Goal: Information Seeking & Learning: Understand process/instructions

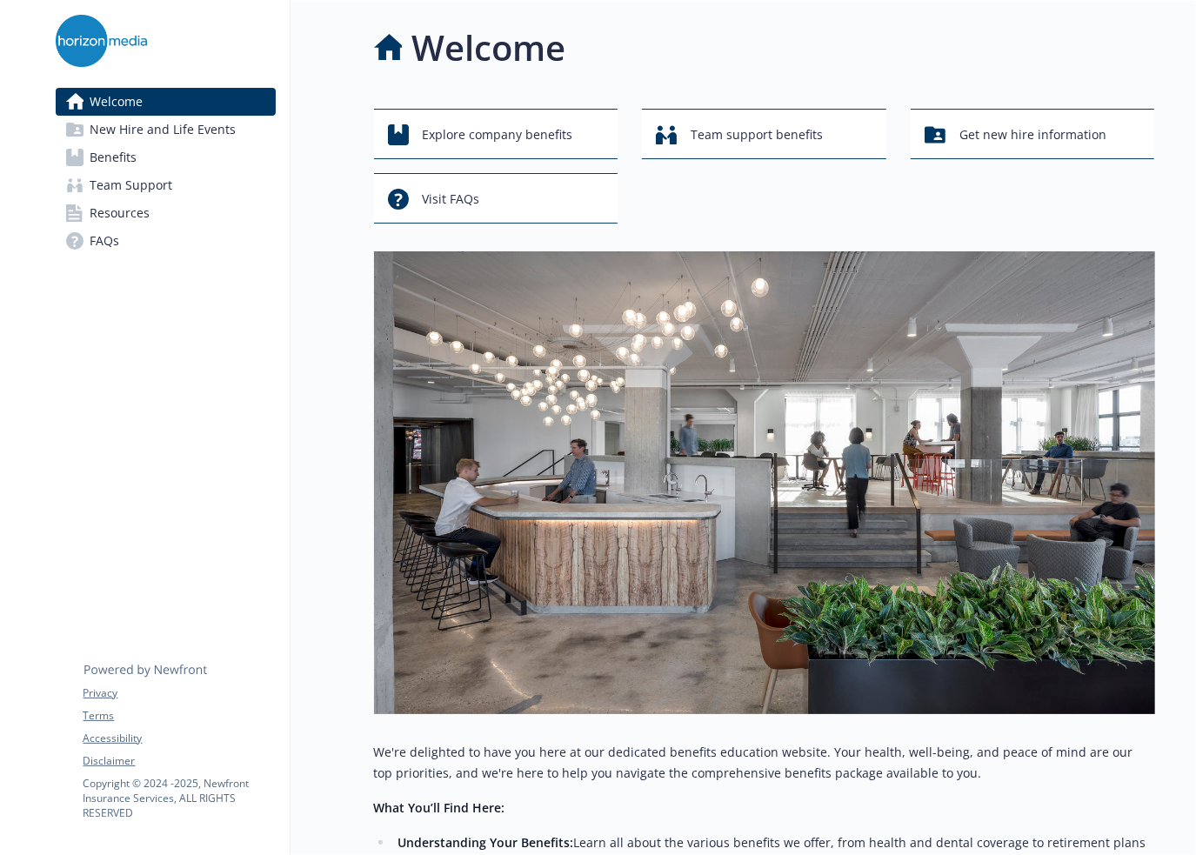
click at [187, 138] on span "New Hire and Life Events" at bounding box center [163, 130] width 146 height 28
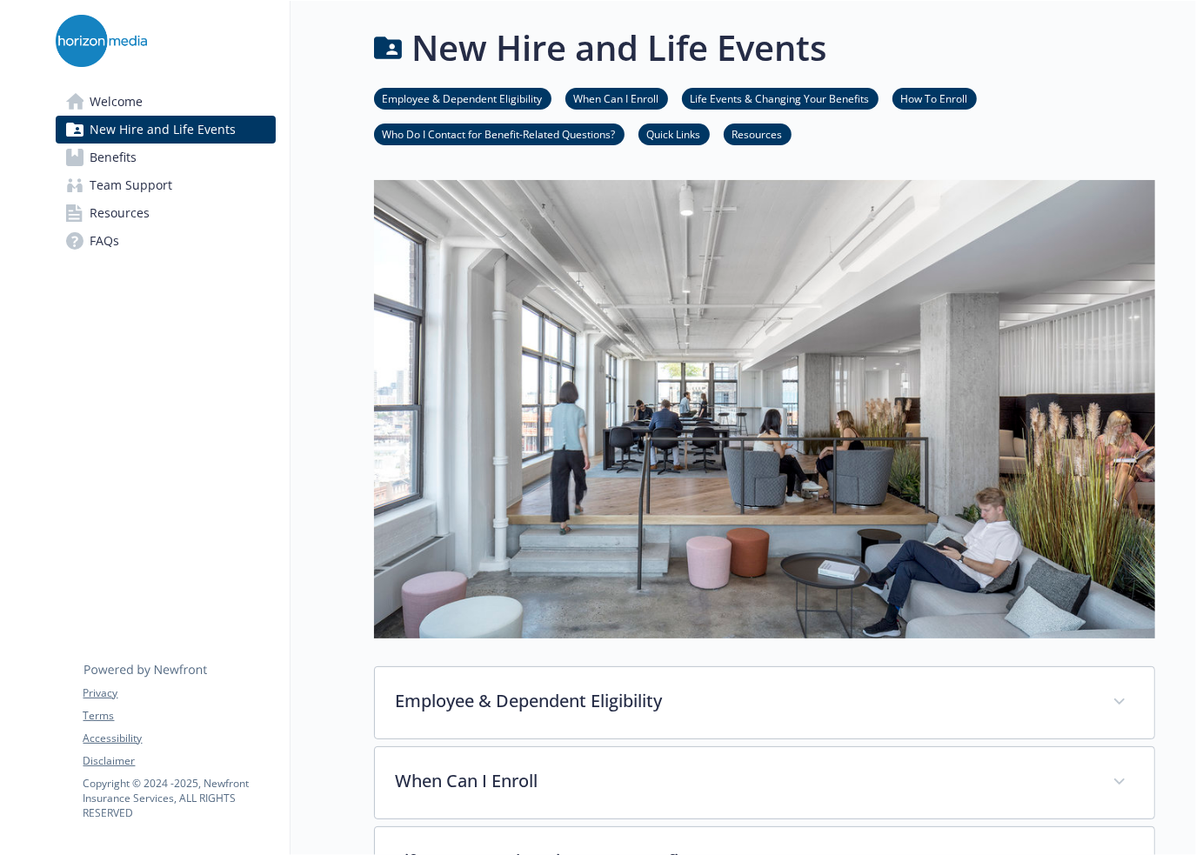
click at [189, 164] on link "Benefits" at bounding box center [166, 158] width 220 height 28
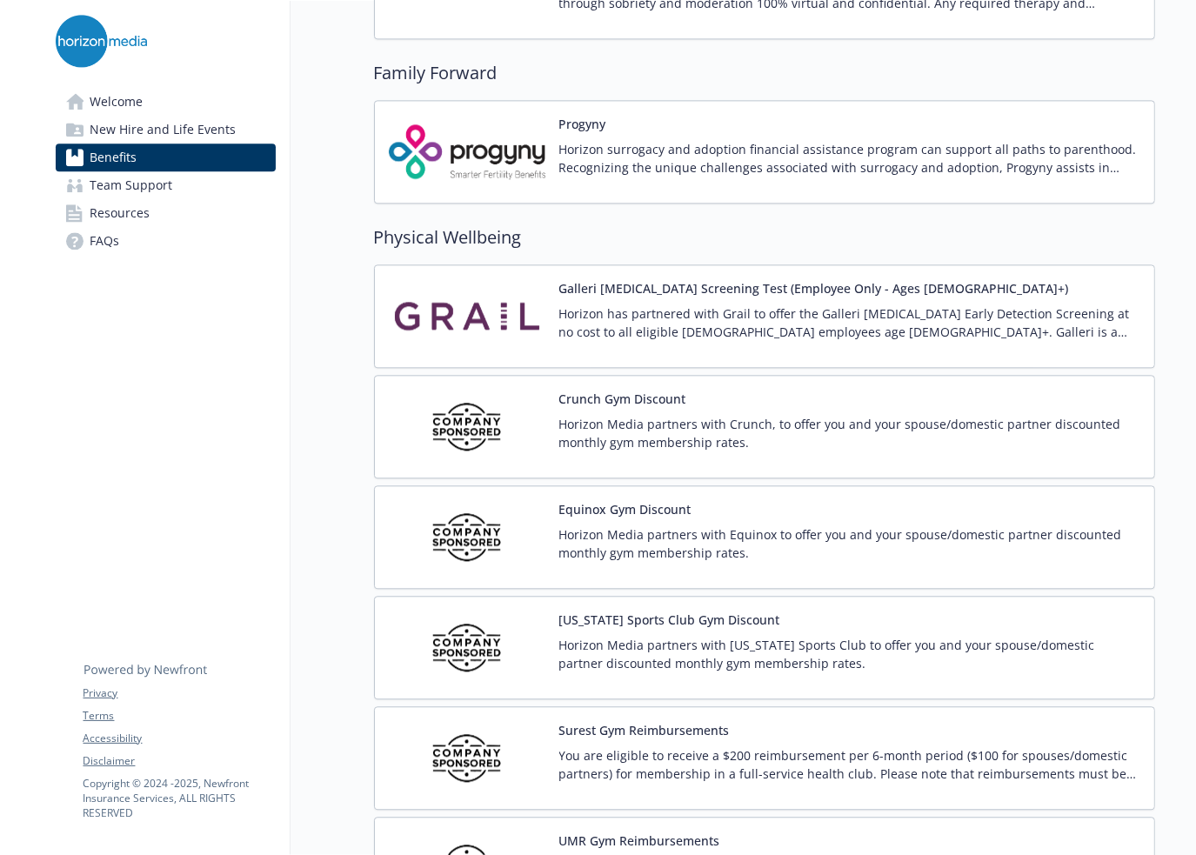
scroll to position [3619, 0]
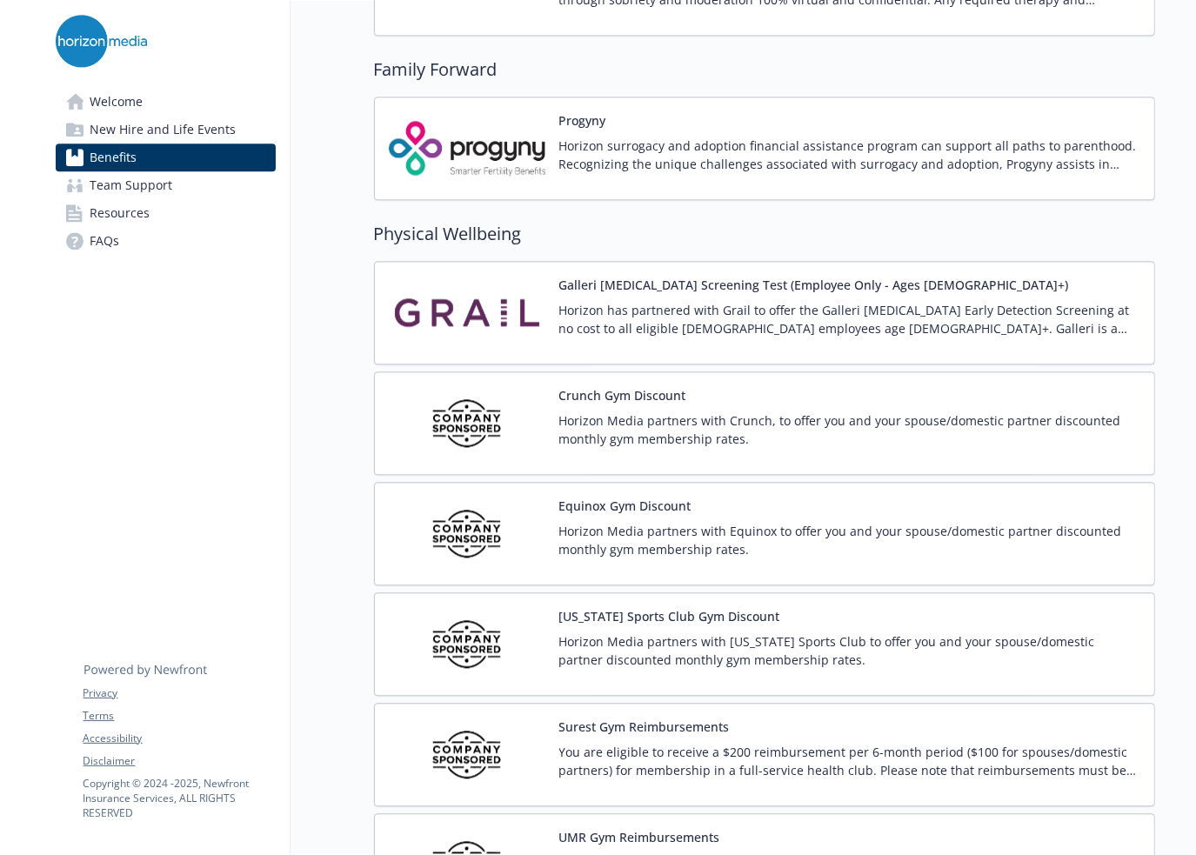
drag, startPoint x: 712, startPoint y: 603, endPoint x: 525, endPoint y: 622, distance: 187.1
click at [525, 622] on img at bounding box center [467, 644] width 157 height 74
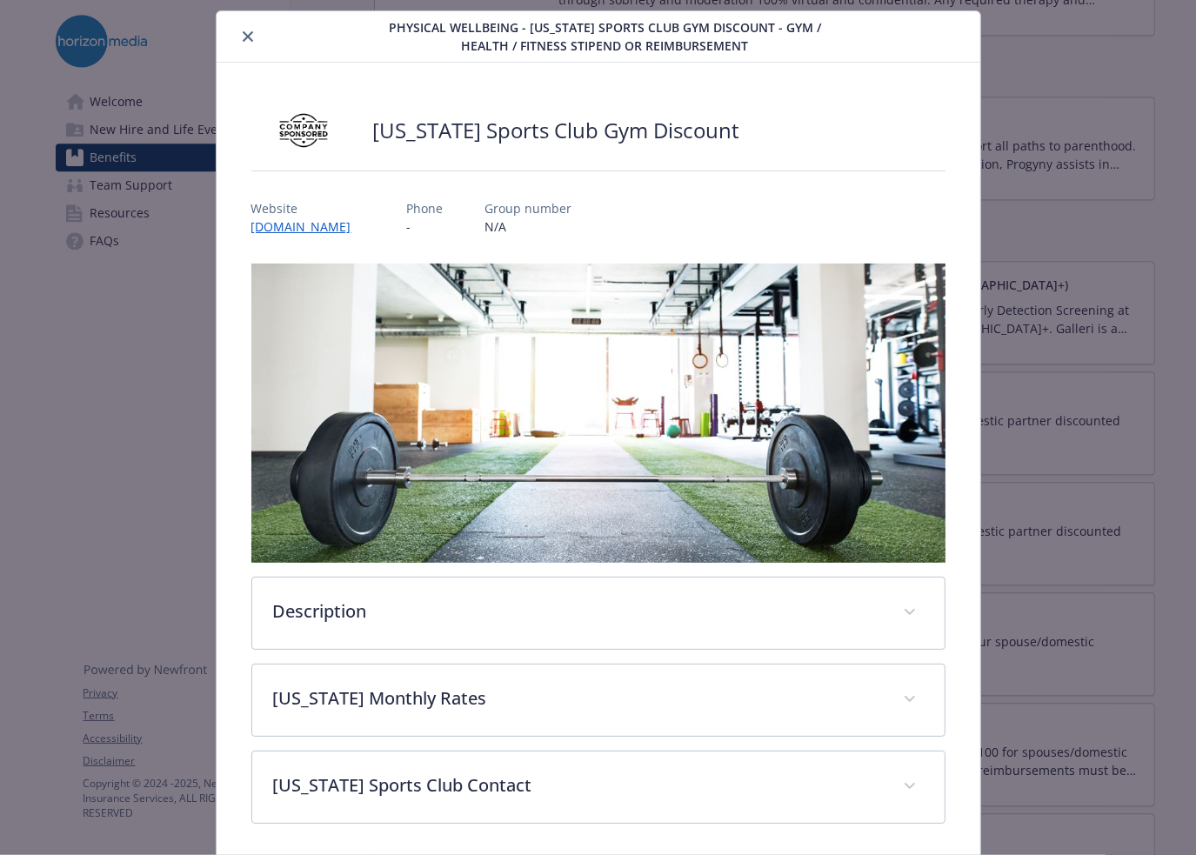
scroll to position [106, 0]
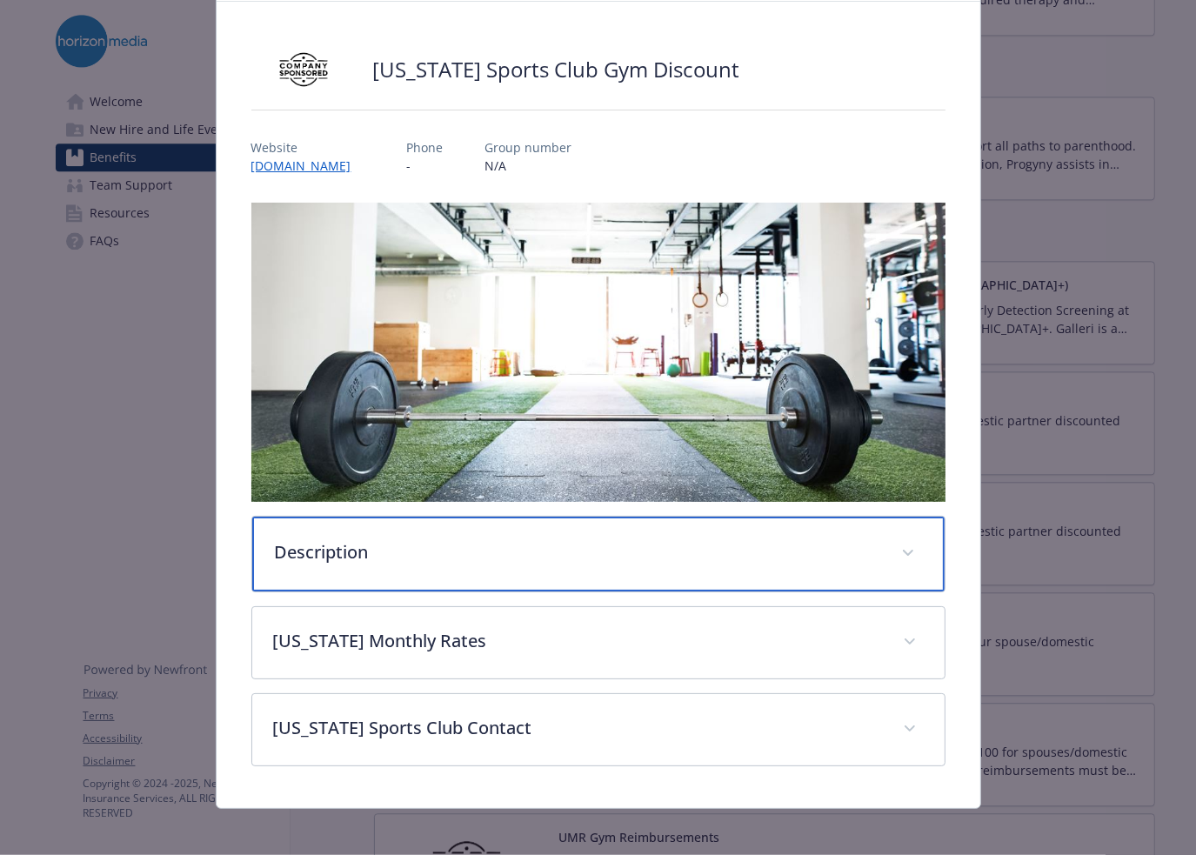
click at [869, 530] on div "Description" at bounding box center [598, 554] width 692 height 75
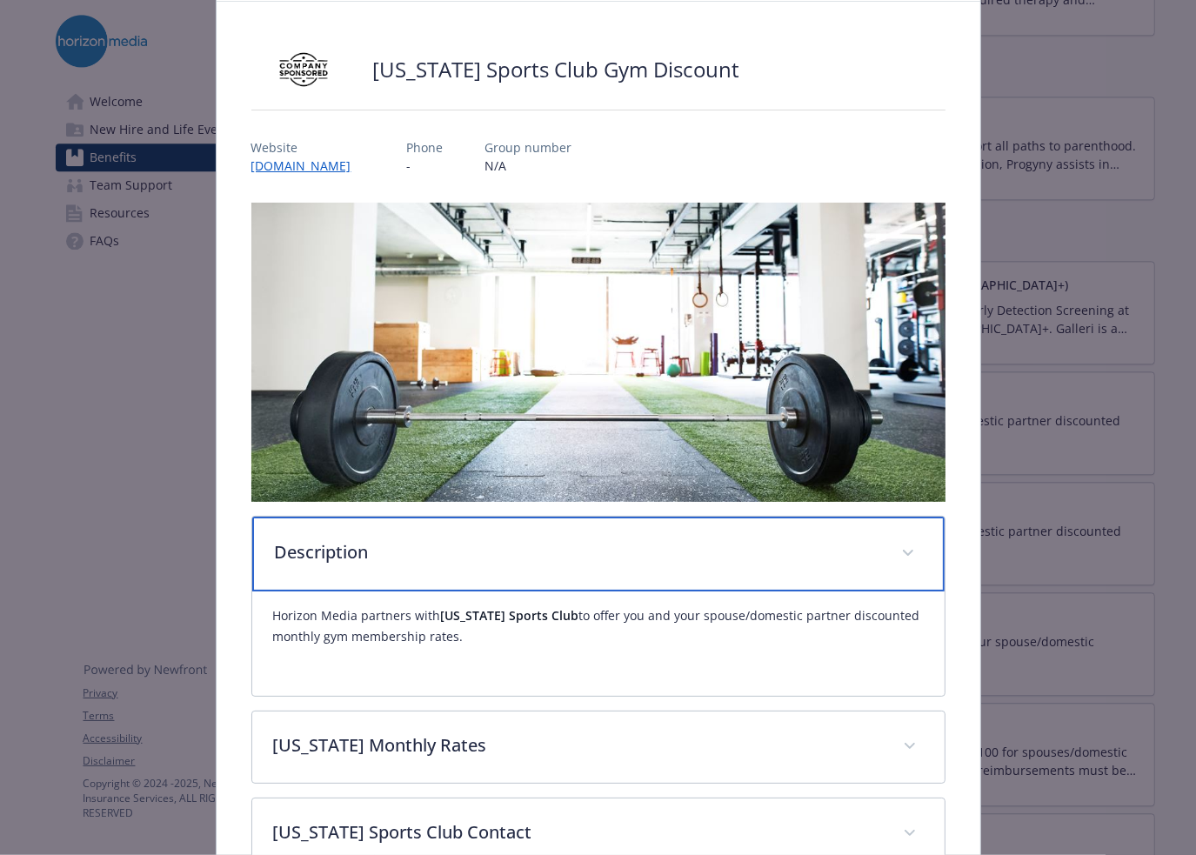
scroll to position [213, 0]
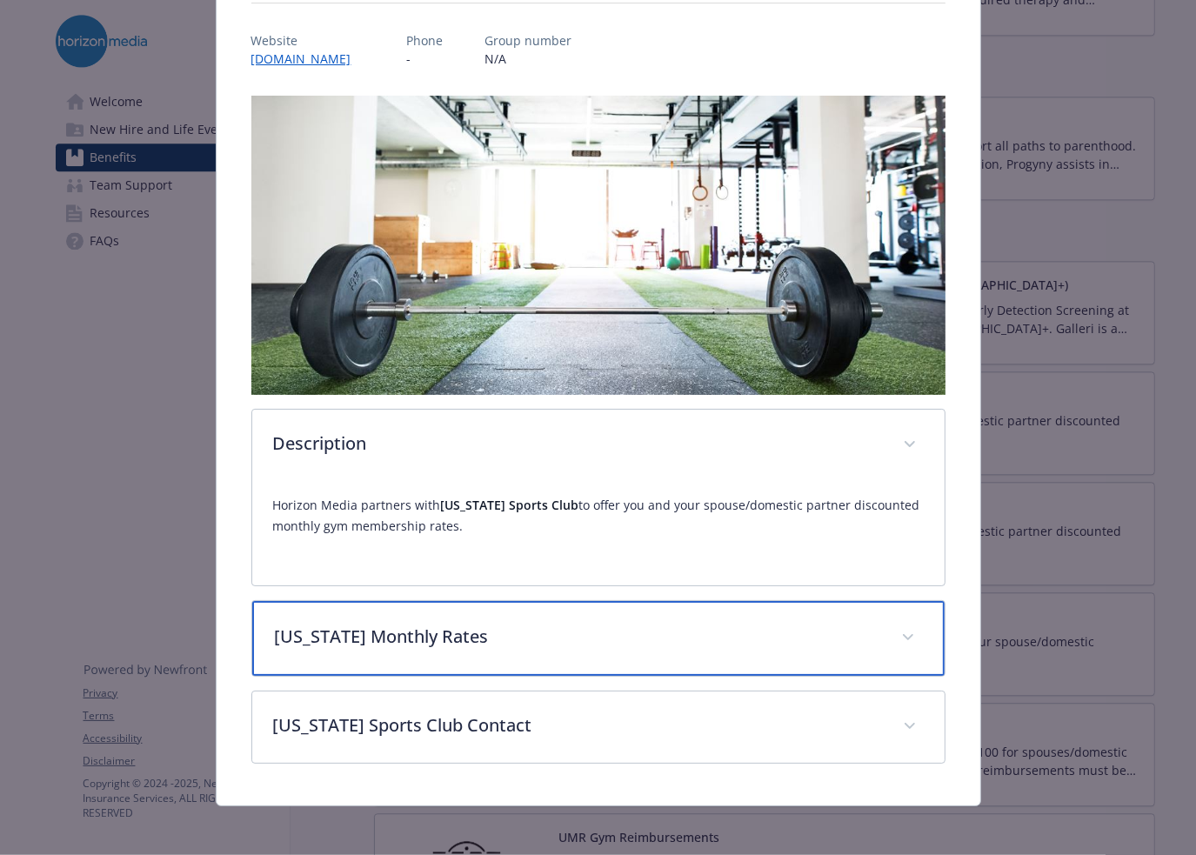
click at [862, 670] on div "[US_STATE] Monthly Rates" at bounding box center [598, 638] width 692 height 75
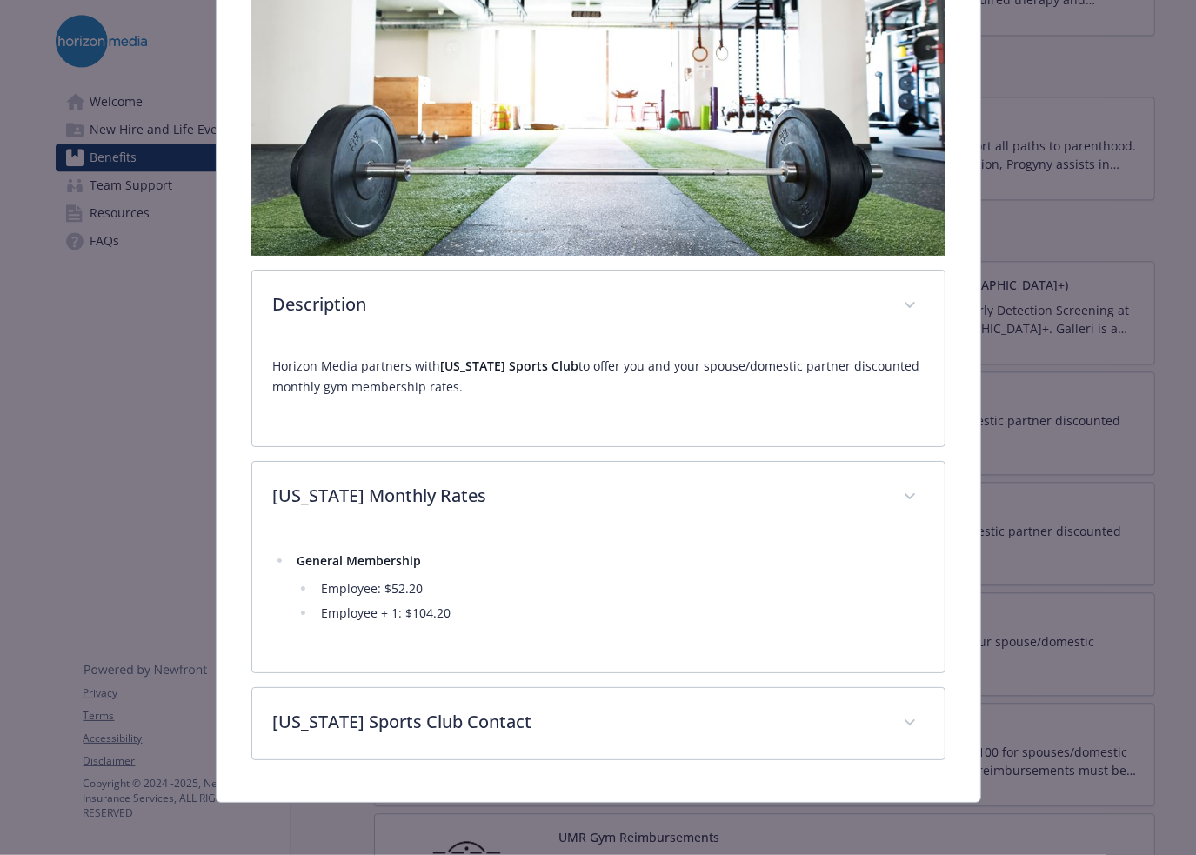
scroll to position [350, 0]
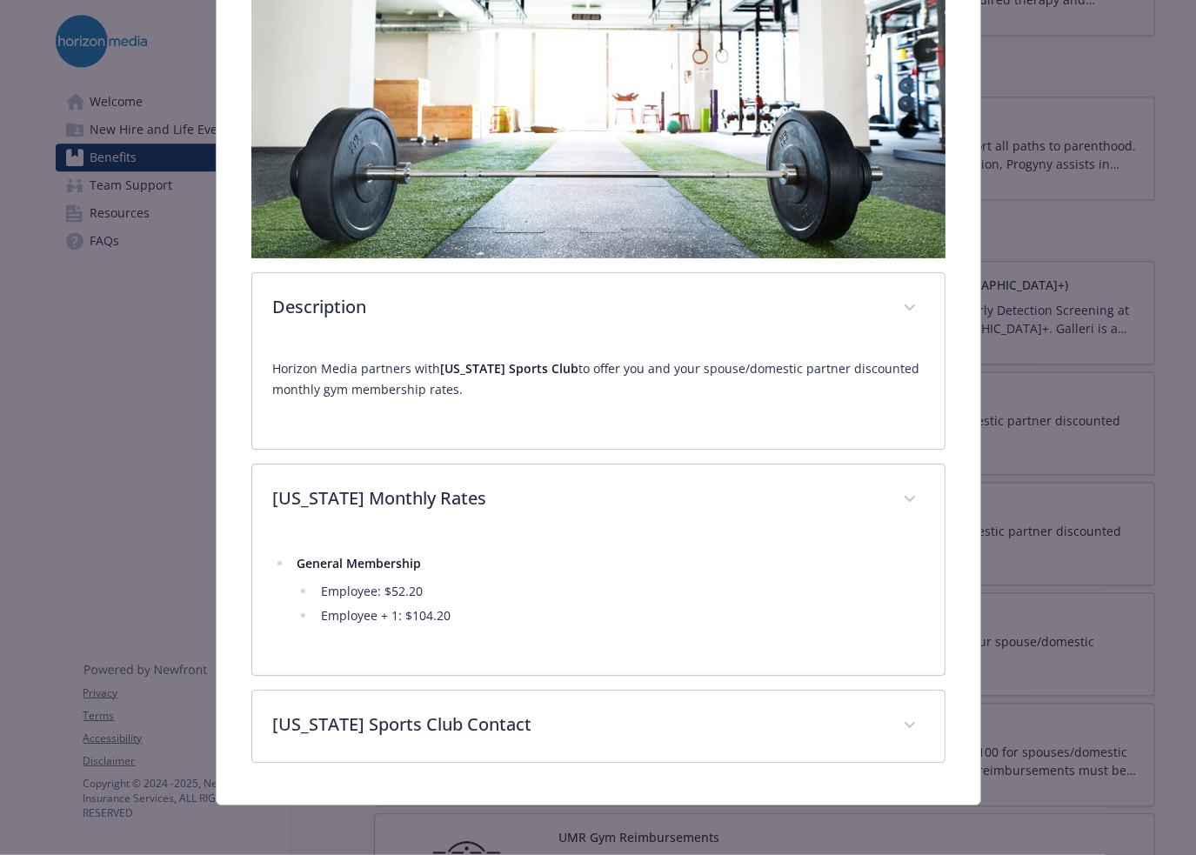
click at [555, 762] on div "[US_STATE] Sports Club Gym Discount Website [DOMAIN_NAME] Phone - Group number …" at bounding box center [599, 281] width 764 height 1047
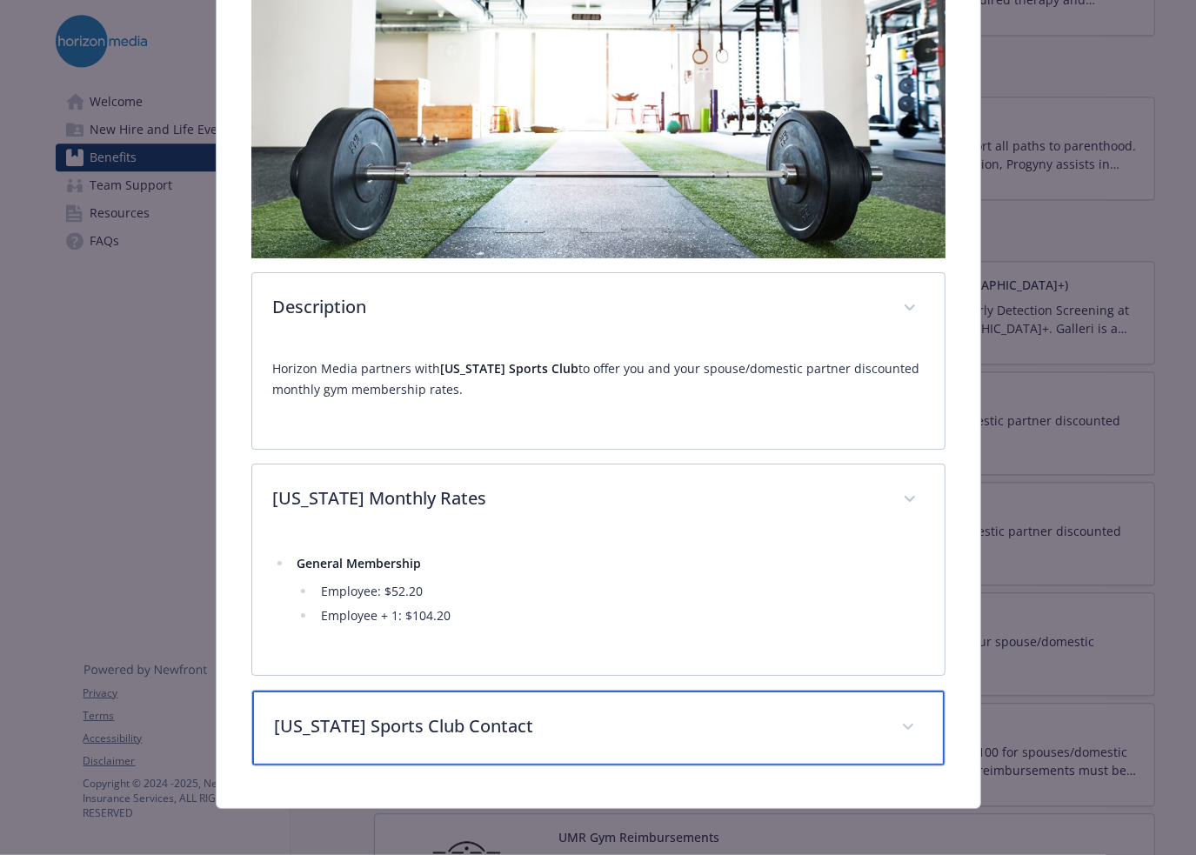
click at [578, 742] on div "[US_STATE] Sports Club Contact" at bounding box center [598, 728] width 692 height 75
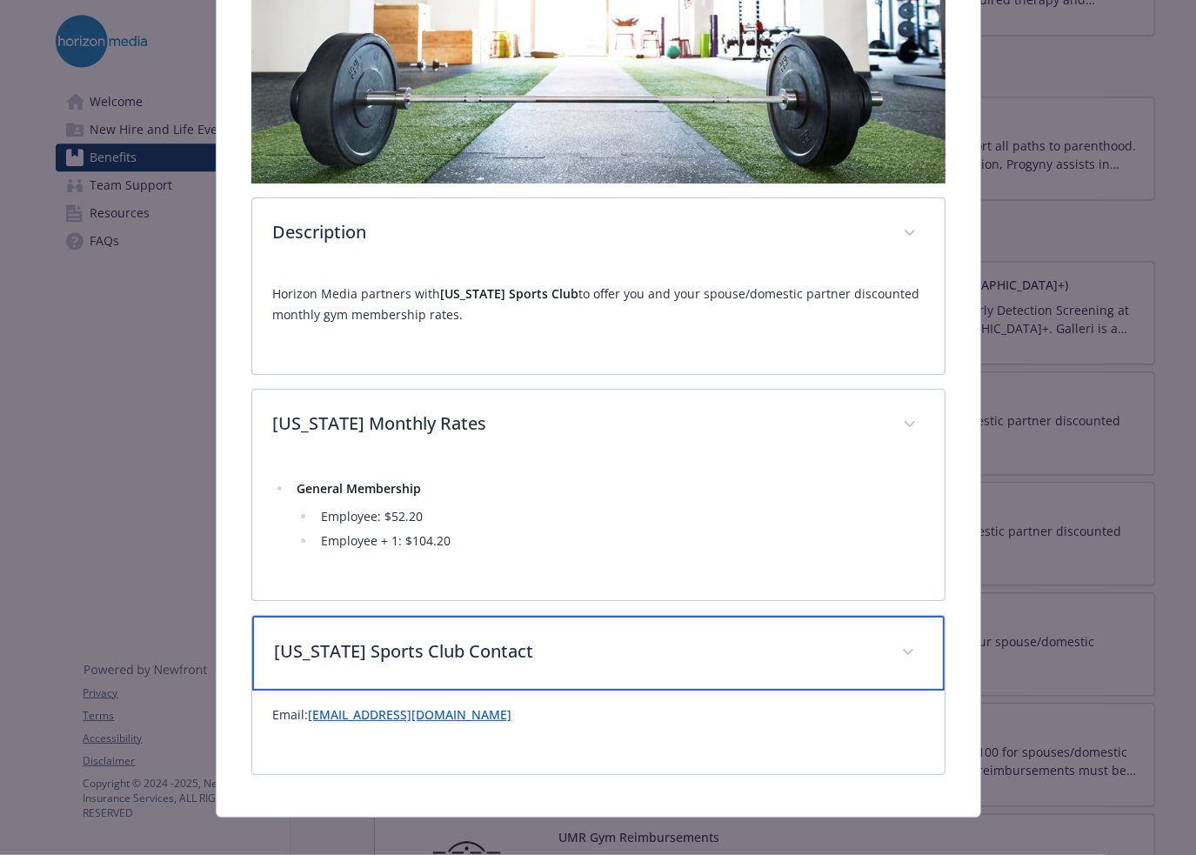
scroll to position [436, 0]
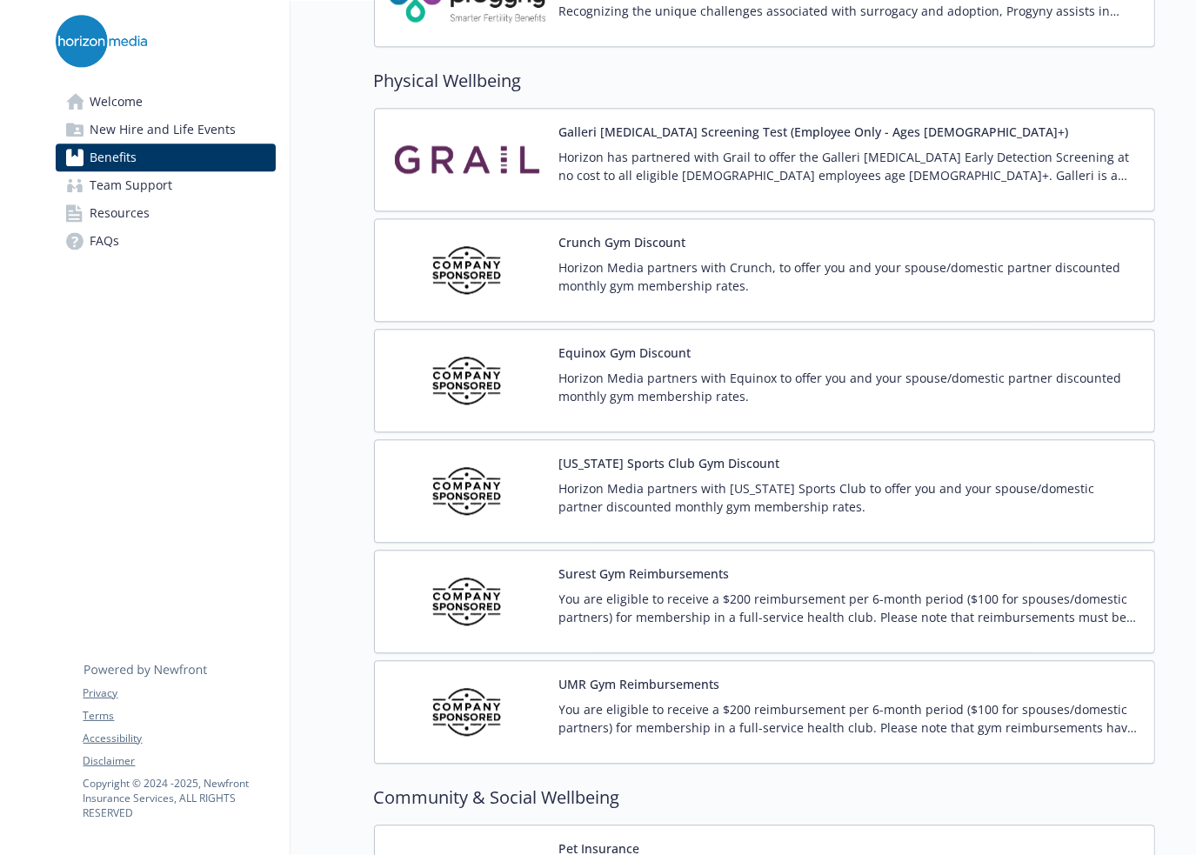
scroll to position [3774, 0]
click at [792, 684] on div "UMR Gym Reimbursements You are eligible to receive a $200 reimbursement per 6-m…" at bounding box center [849, 710] width 581 height 74
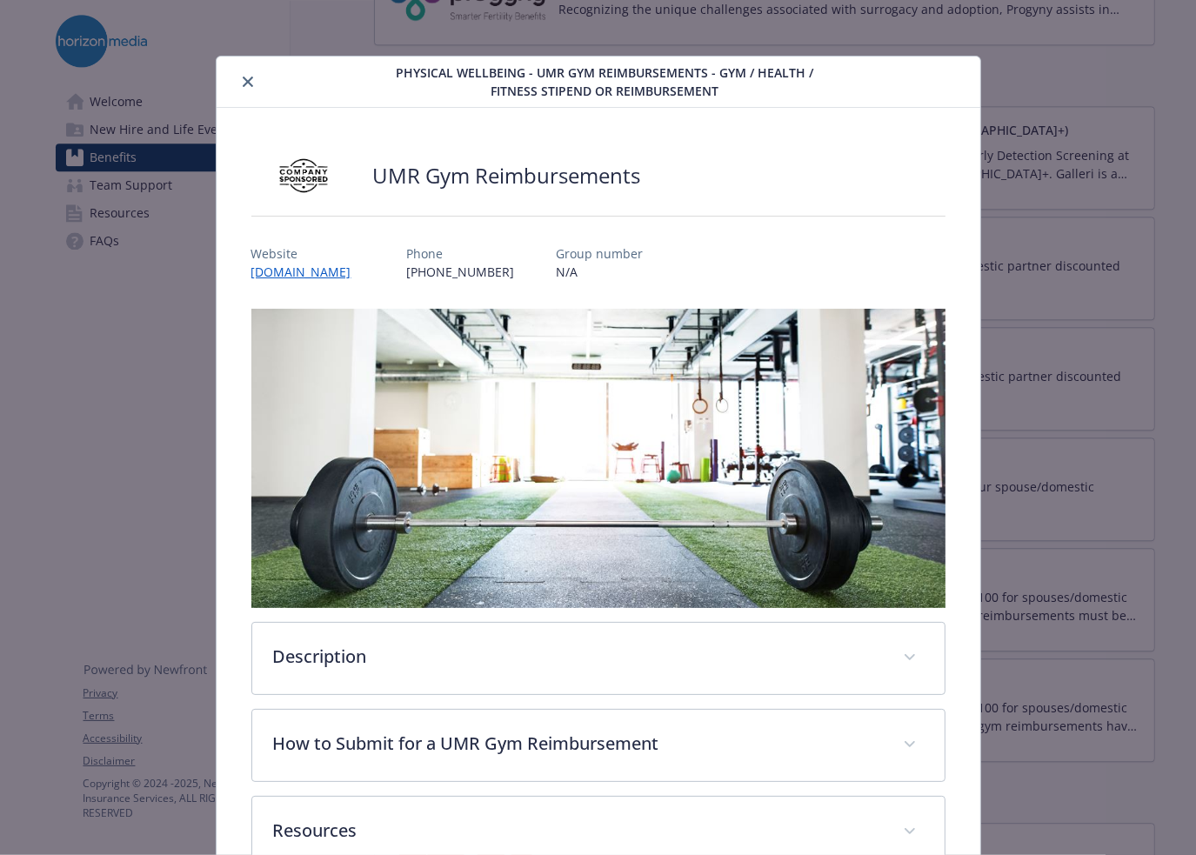
scroll to position [106, 0]
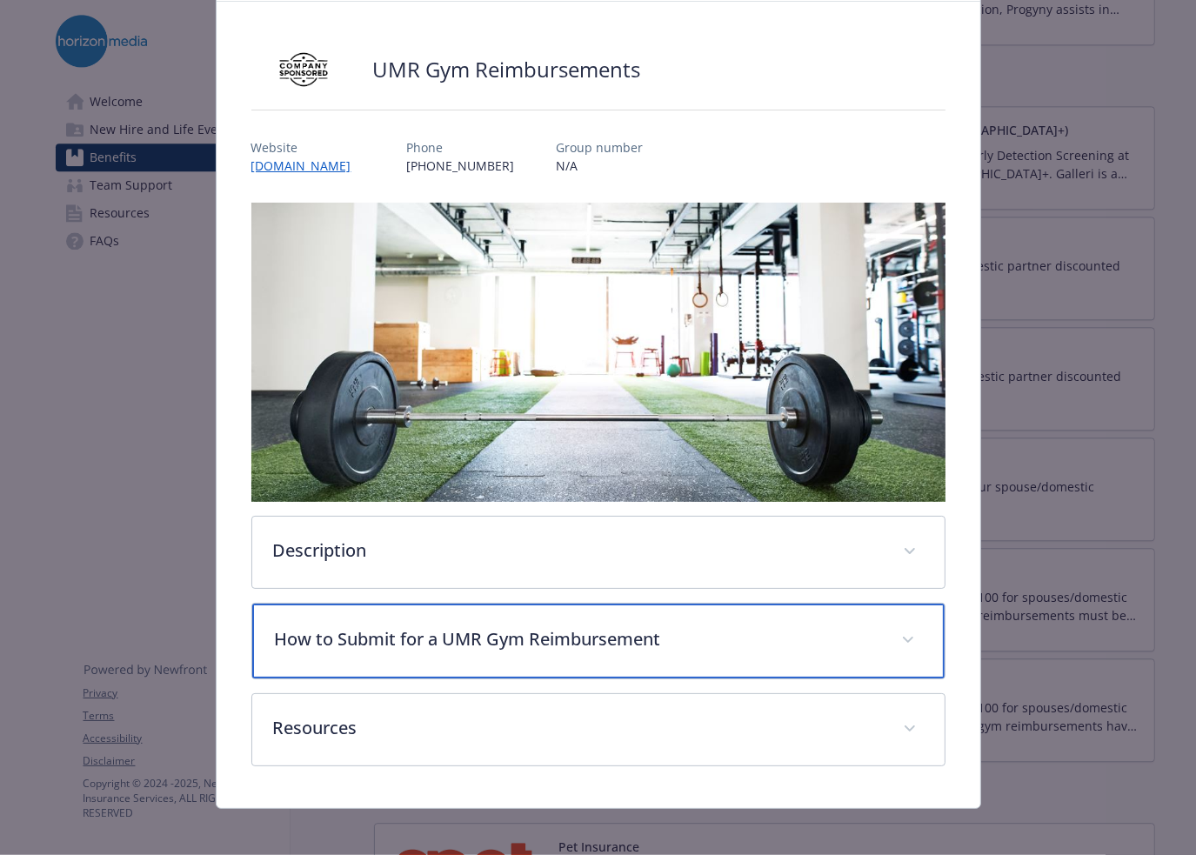
click at [655, 632] on p "How to Submit for a UMR Gym Reimbursement" at bounding box center [577, 639] width 605 height 26
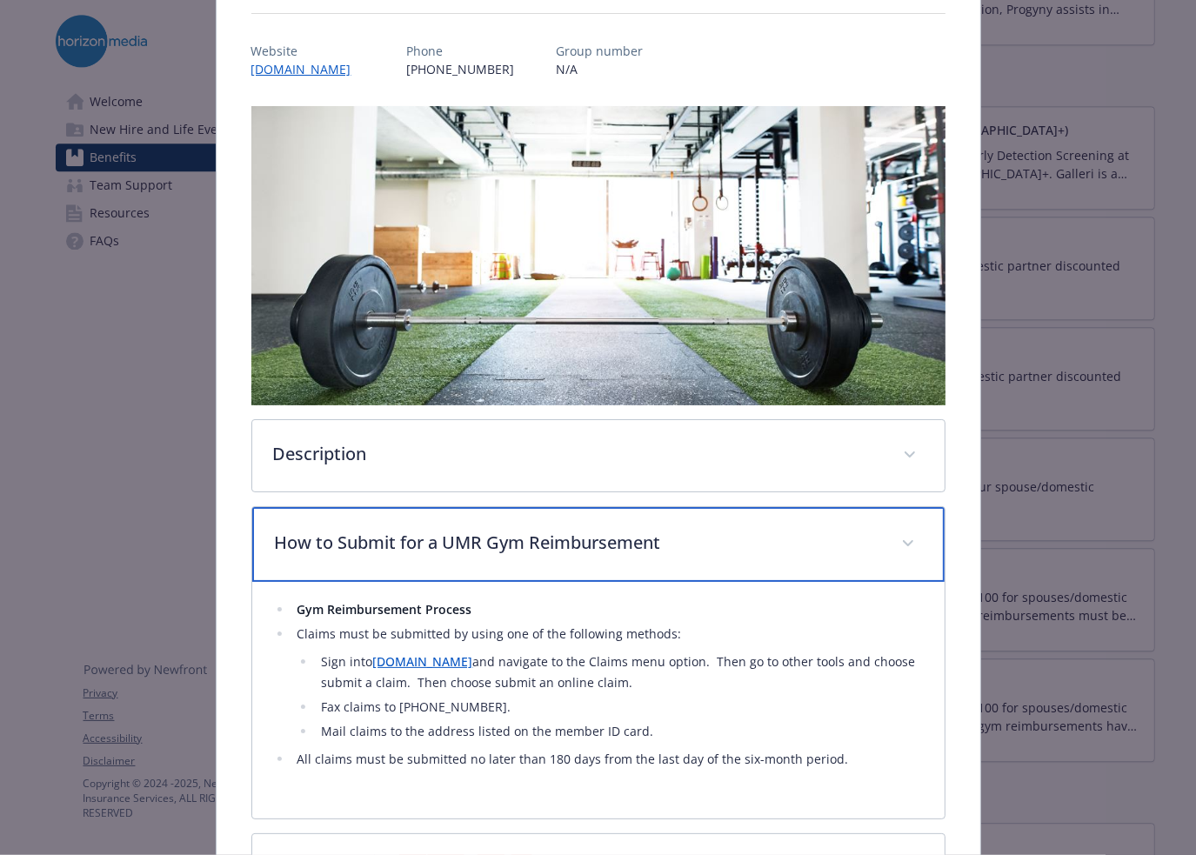
scroll to position [204, 0]
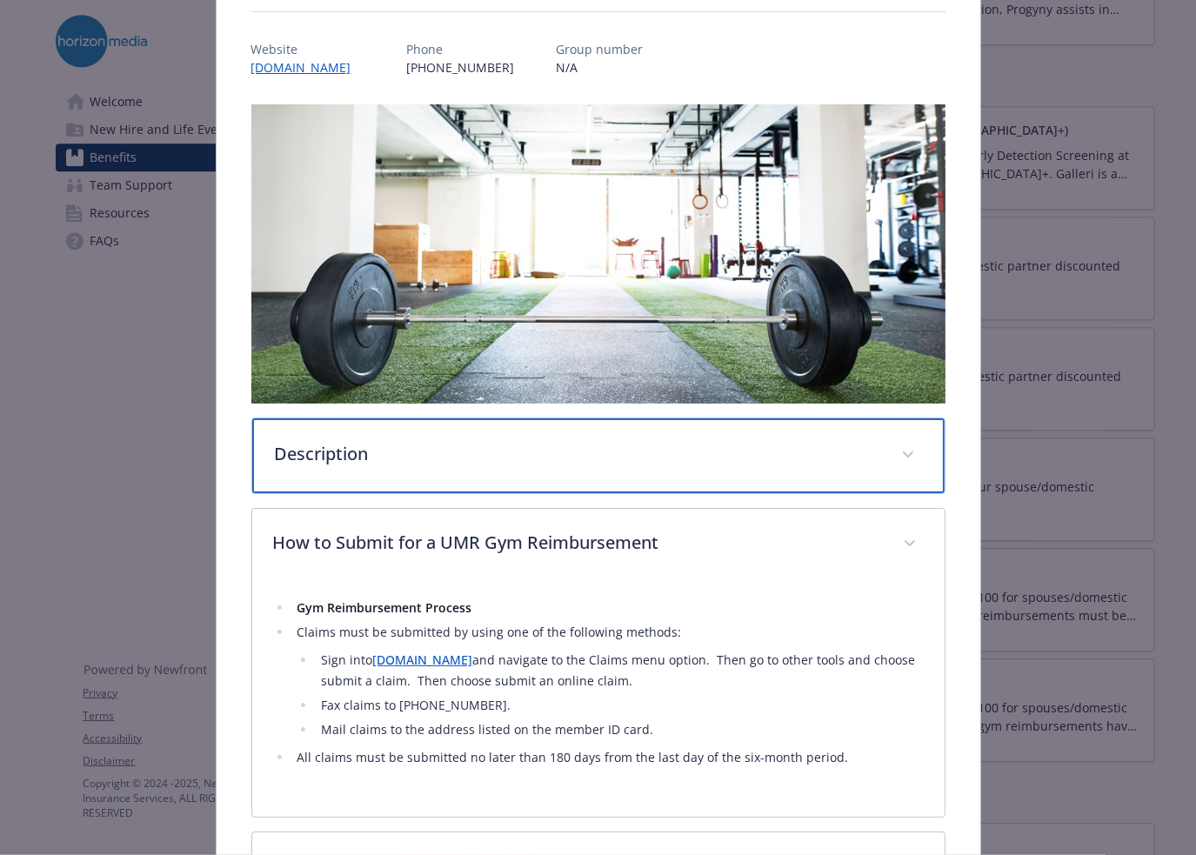
click at [498, 466] on div "Description" at bounding box center [598, 455] width 692 height 75
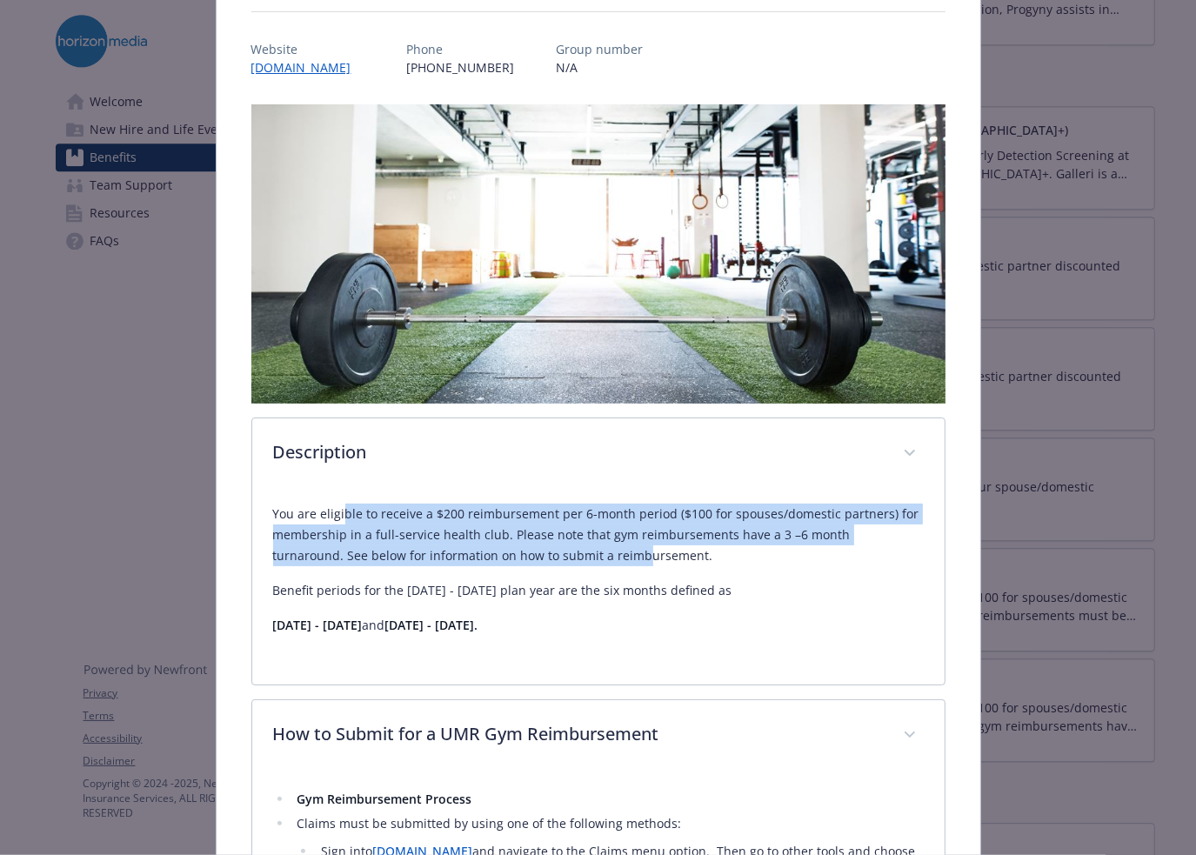
drag, startPoint x: 340, startPoint y: 498, endPoint x: 570, endPoint y: 555, distance: 236.5
click at [570, 555] on div "You are eligible to receive a $200 reimbursement per 6-month period ($100 for s…" at bounding box center [598, 577] width 651 height 174
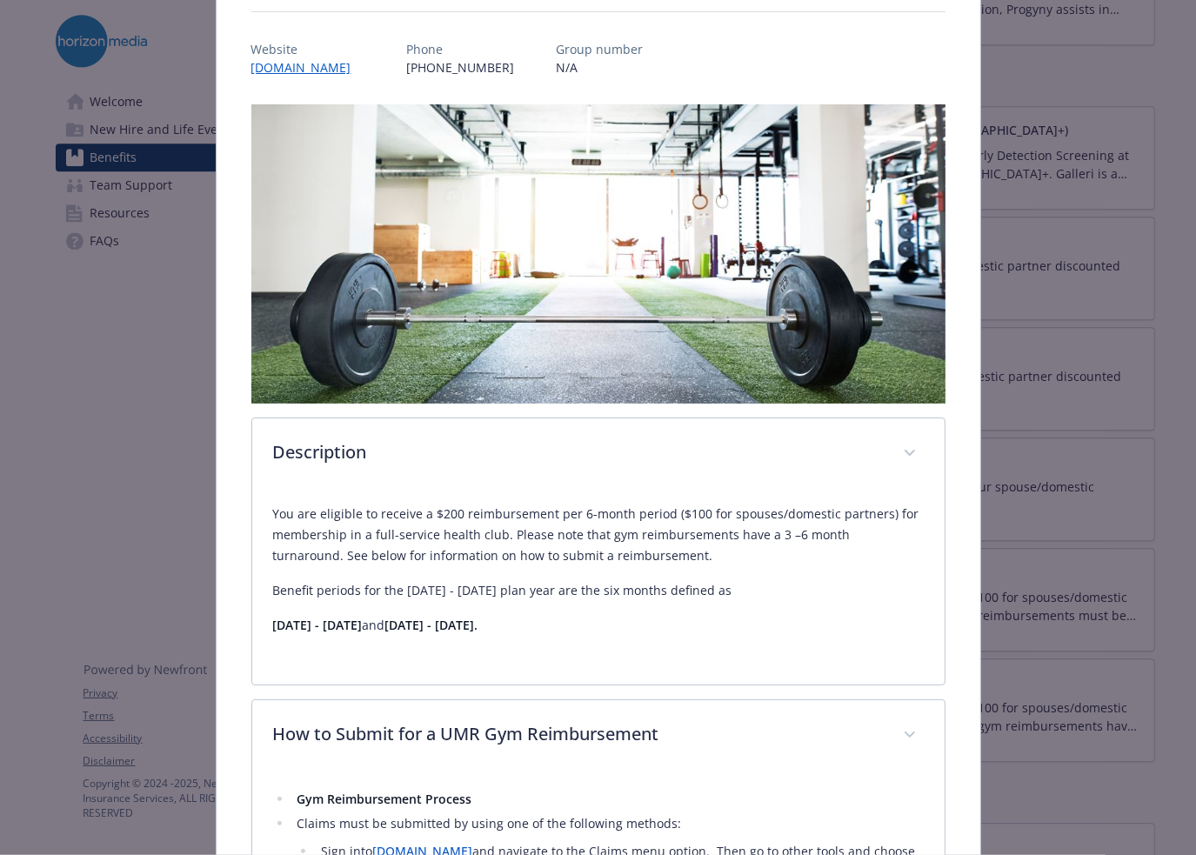
click at [409, 587] on p "Benefit periods for the [DATE] - [DATE] plan year are the six months defined as" at bounding box center [598, 590] width 651 height 21
drag, startPoint x: 271, startPoint y: 615, endPoint x: 452, endPoint y: 641, distance: 182.8
click at [452, 641] on div "You are eligible to receive a $200 reimbursement per 6-month period ($100 for s…" at bounding box center [598, 577] width 651 height 174
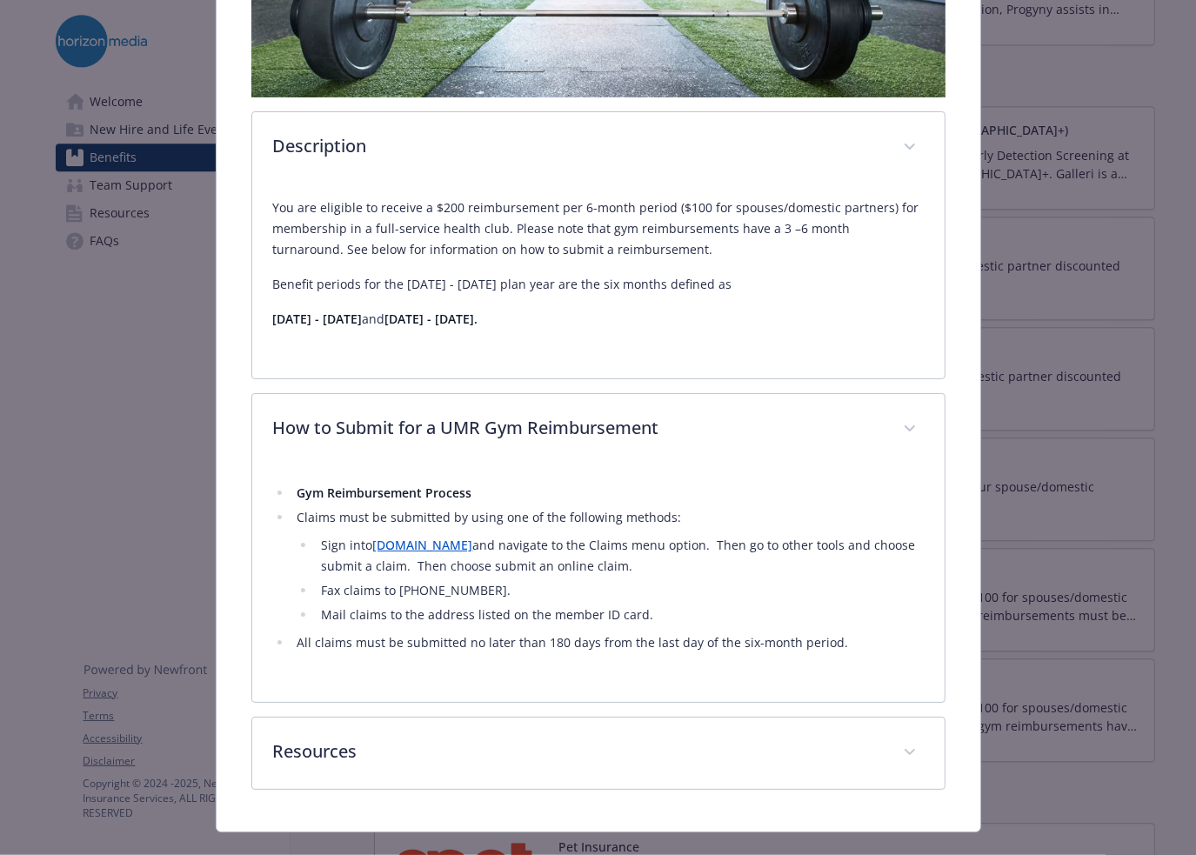
scroll to position [518, 0]
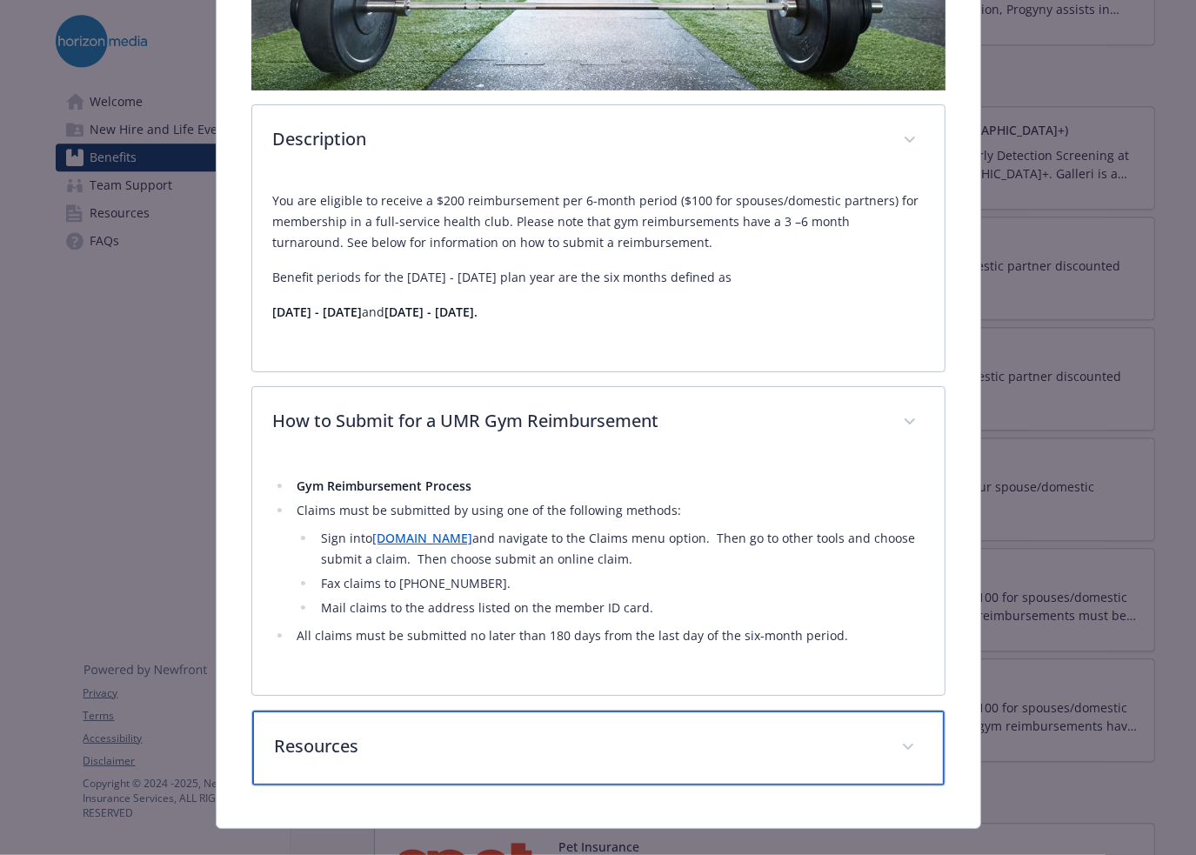
click at [458, 772] on div "Resources" at bounding box center [598, 748] width 692 height 75
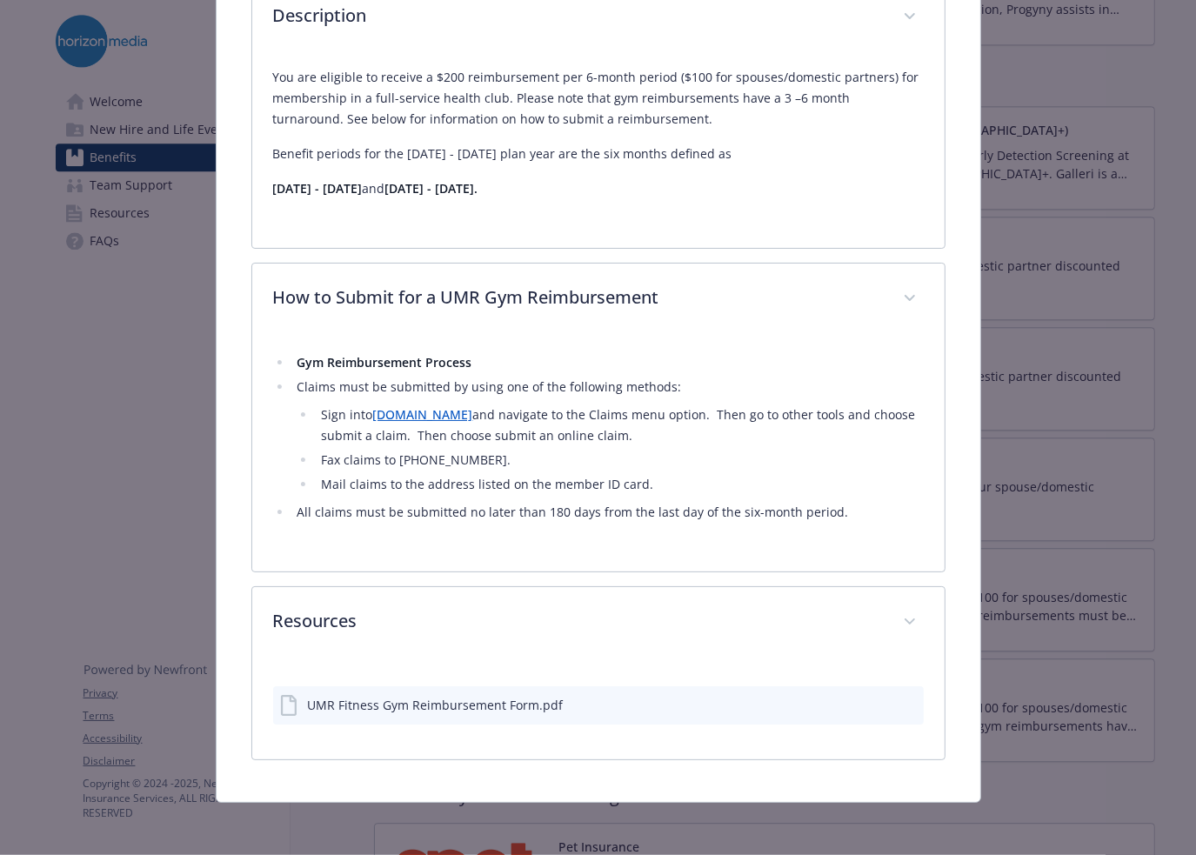
scroll to position [639, 0]
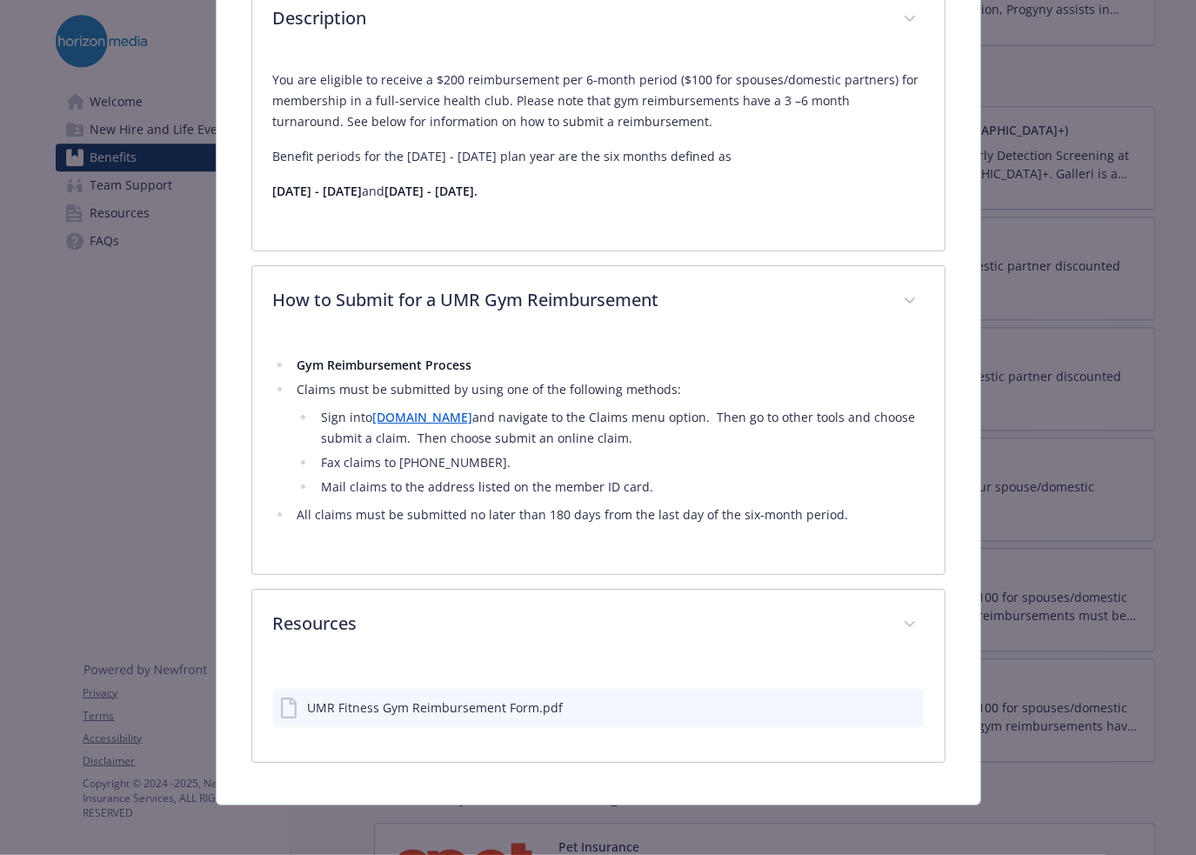
click at [487, 730] on div "UMR Fitness Gym Reimbursement Form.pdf" at bounding box center [598, 701] width 651 height 80
click at [498, 722] on div "UMR Fitness Gym Reimbursement Form.pdf" at bounding box center [598, 701] width 651 height 80
click at [521, 703] on div "UMR Fitness Gym Reimbursement Form.pdf" at bounding box center [436, 708] width 256 height 18
click at [899, 701] on icon "preview file" at bounding box center [907, 707] width 16 height 12
click at [400, 413] on link "[DOMAIN_NAME]" at bounding box center [422, 417] width 100 height 17
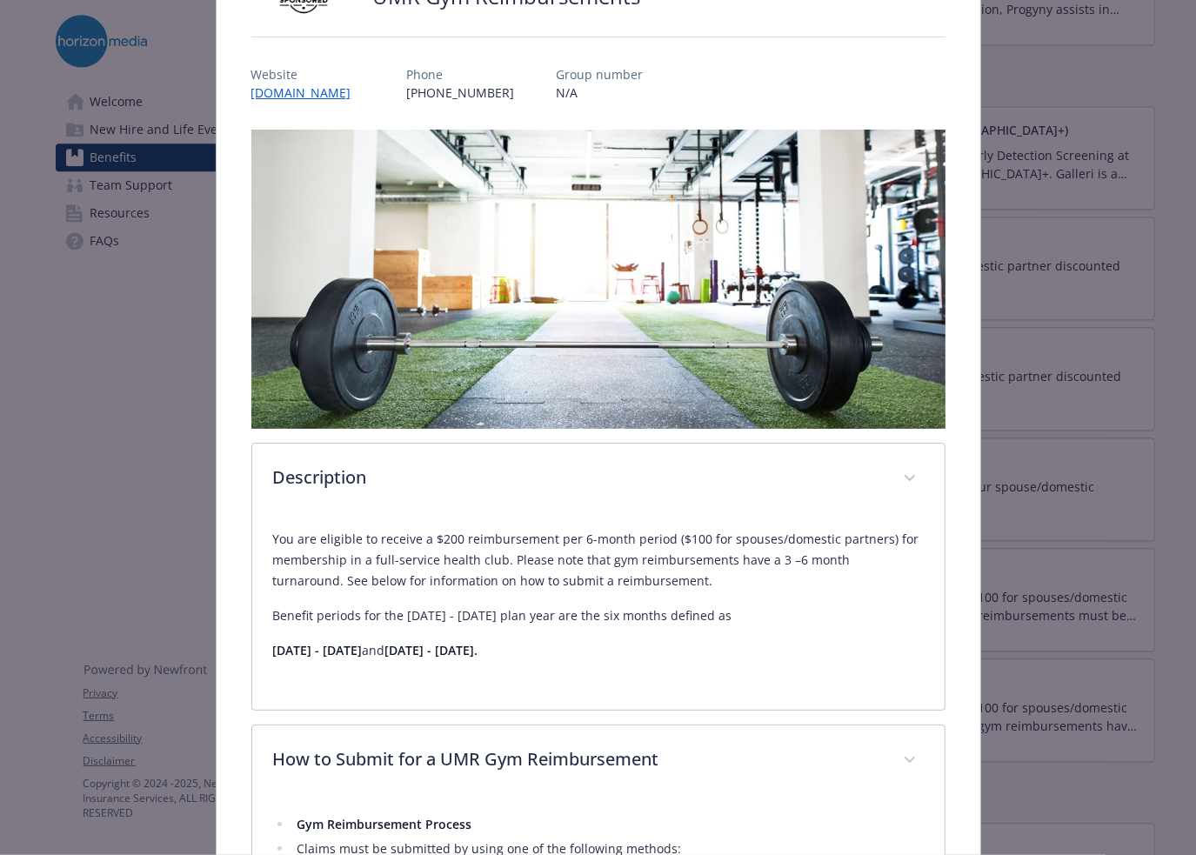
scroll to position [0, 0]
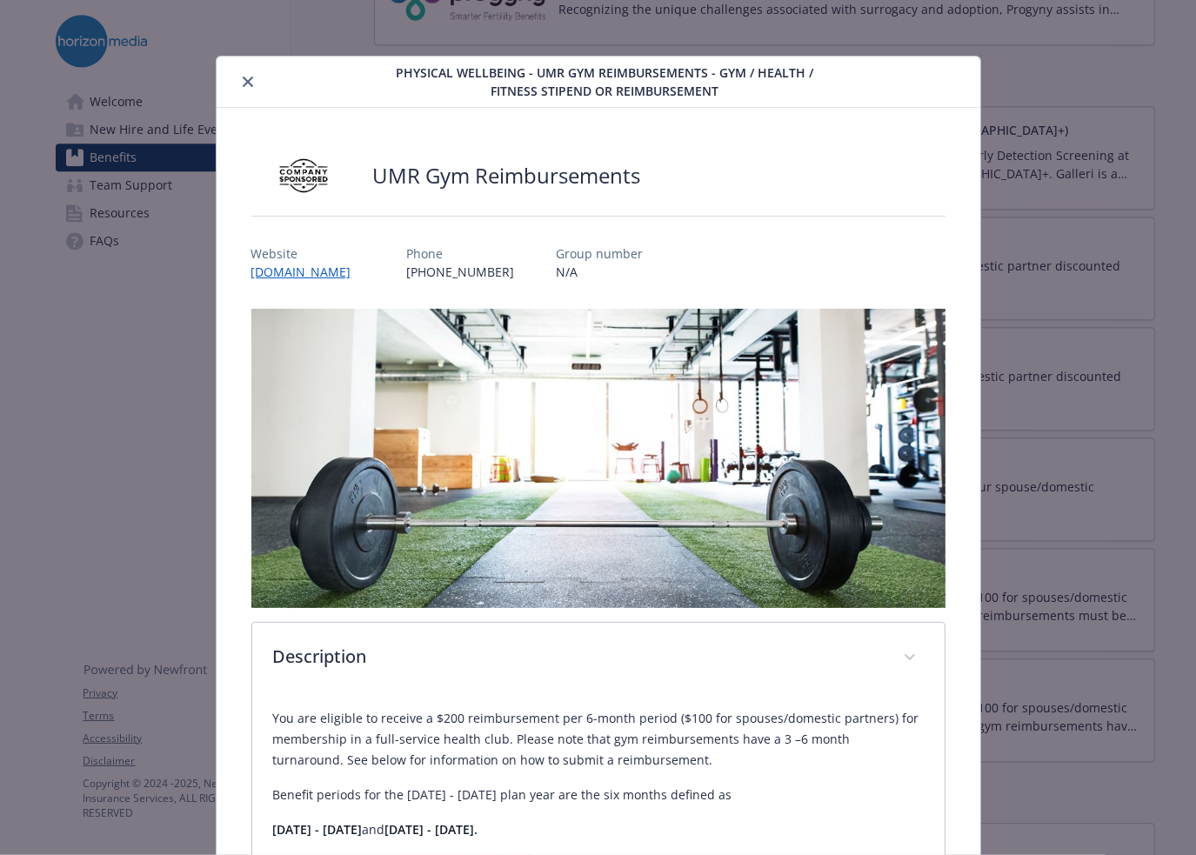
drag, startPoint x: 964, startPoint y: 2, endPoint x: 613, endPoint y: 110, distance: 367.1
click at [613, 110] on div "UMR Gym Reimbursements Website [DOMAIN_NAME] Phone [PHONE_NUMBER] Group number …" at bounding box center [599, 775] width 764 height 1335
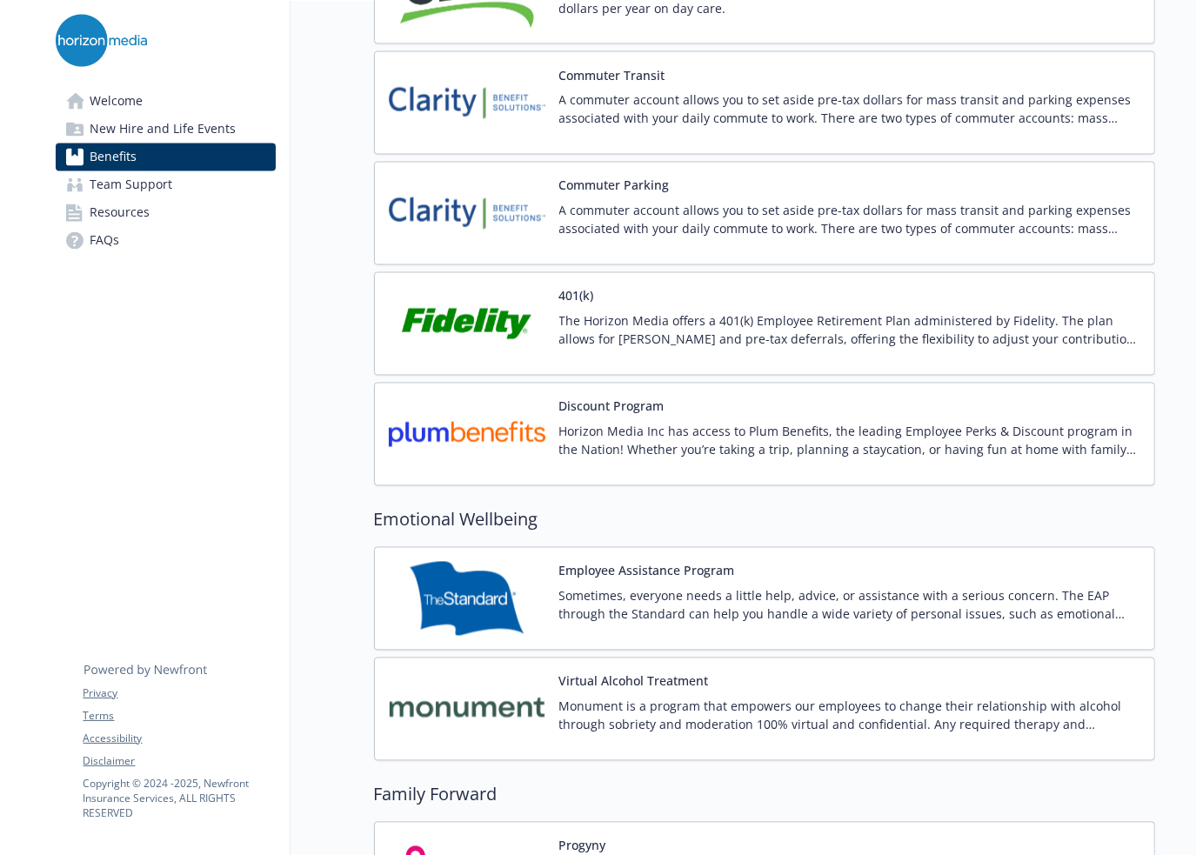
scroll to position [2892, 3]
click at [752, 440] on p "Horizon Media Inc has access to Plum Benefits, the leading Employee Perks & Dis…" at bounding box center [849, 442] width 581 height 37
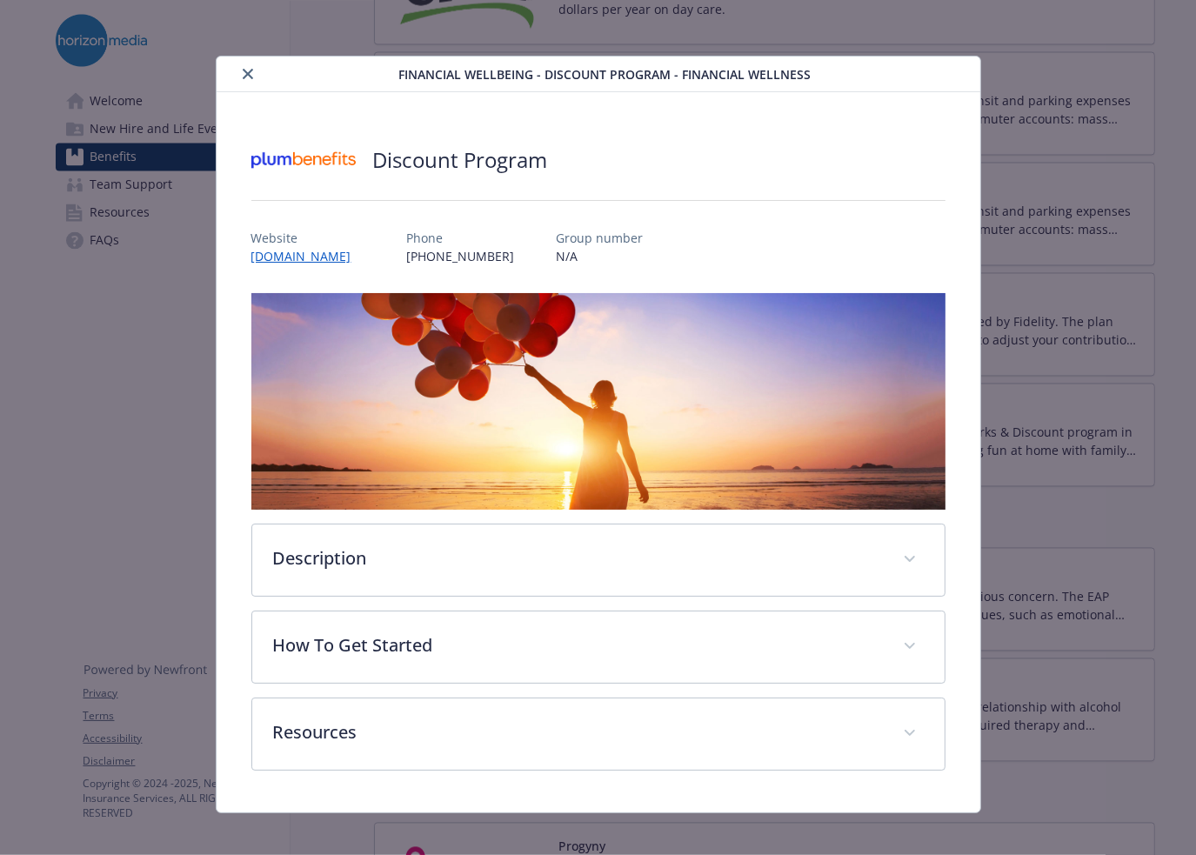
scroll to position [10, 0]
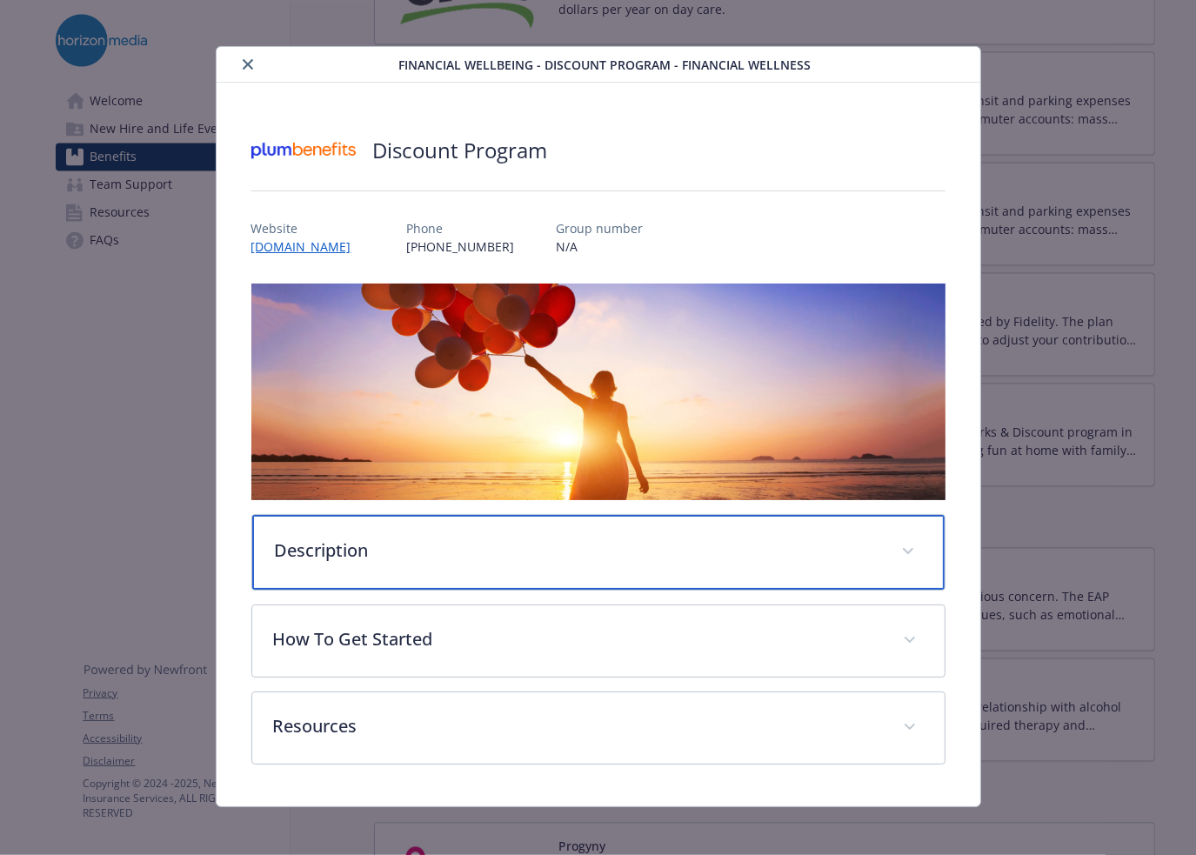
click at [513, 562] on div "Description" at bounding box center [598, 552] width 692 height 75
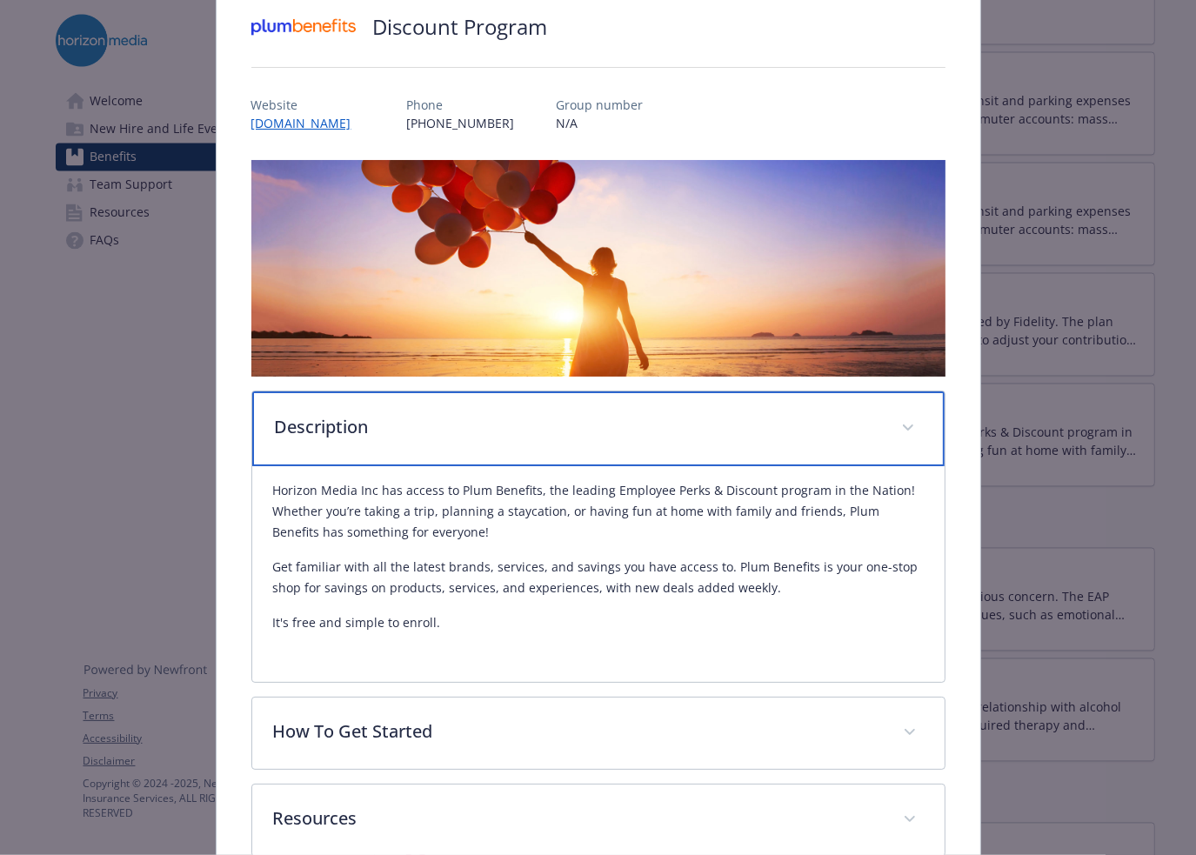
scroll to position [135, 0]
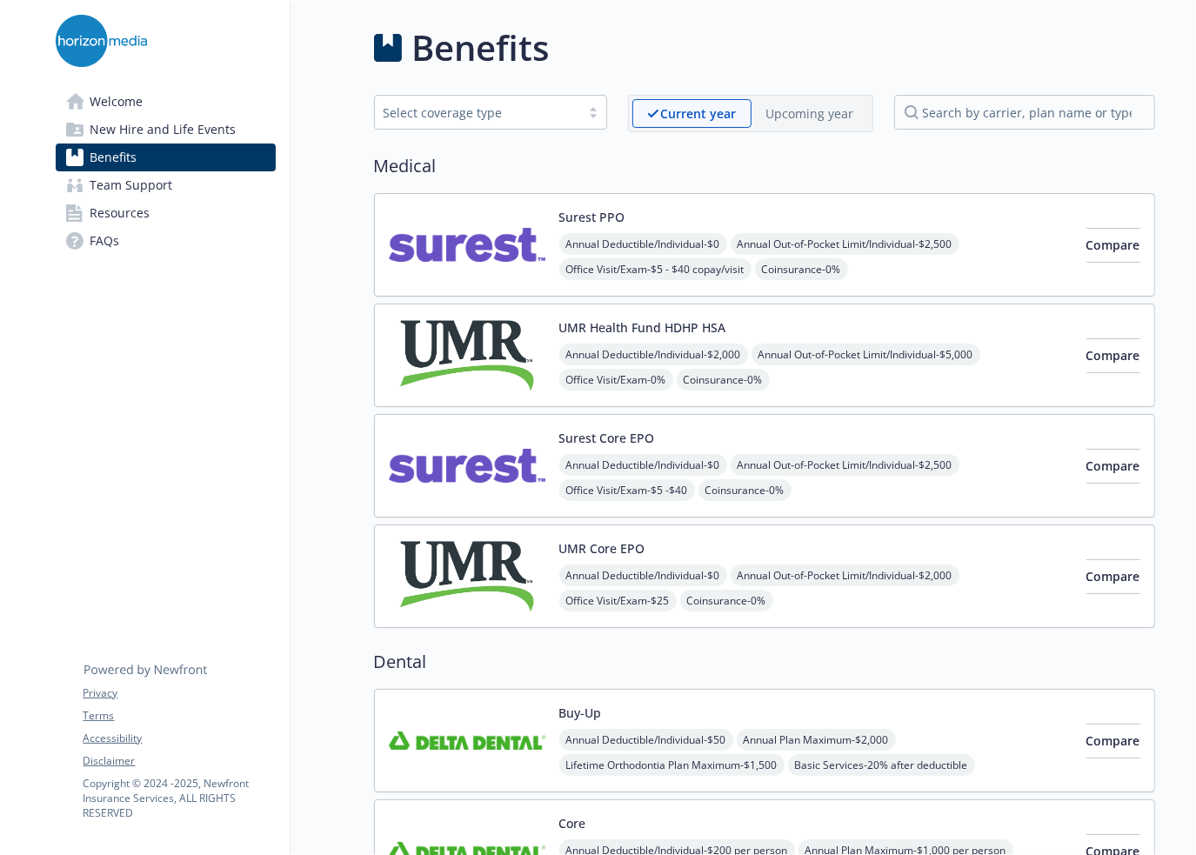
drag, startPoint x: 1195, startPoint y: 0, endPoint x: 828, endPoint y: 53, distance: 370.9
click at [828, 53] on div "Benefits" at bounding box center [764, 48] width 781 height 52
